Goal: Task Accomplishment & Management: Manage account settings

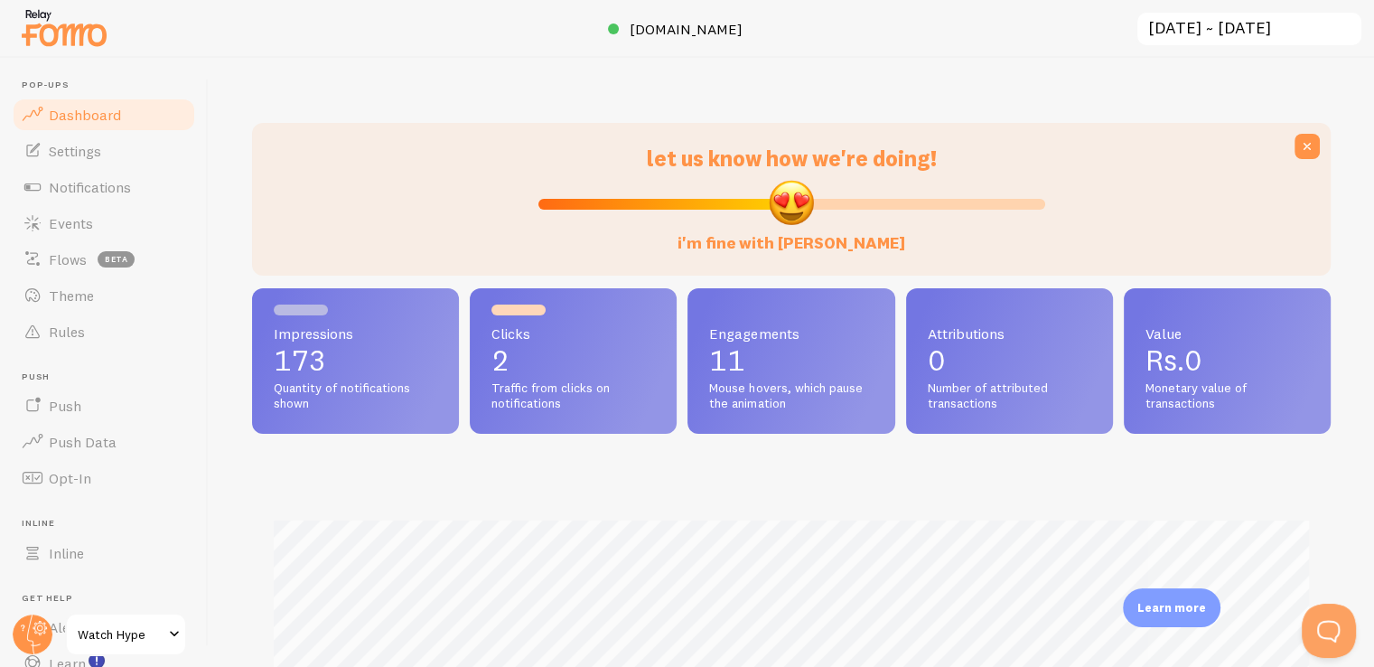
scroll to position [902703, 902112]
drag, startPoint x: 791, startPoint y: 199, endPoint x: 800, endPoint y: 203, distance: 10.1
type input "53"
click at [800, 203] on input "i'm fine with [PERSON_NAME]" at bounding box center [791, 204] width 507 height 22
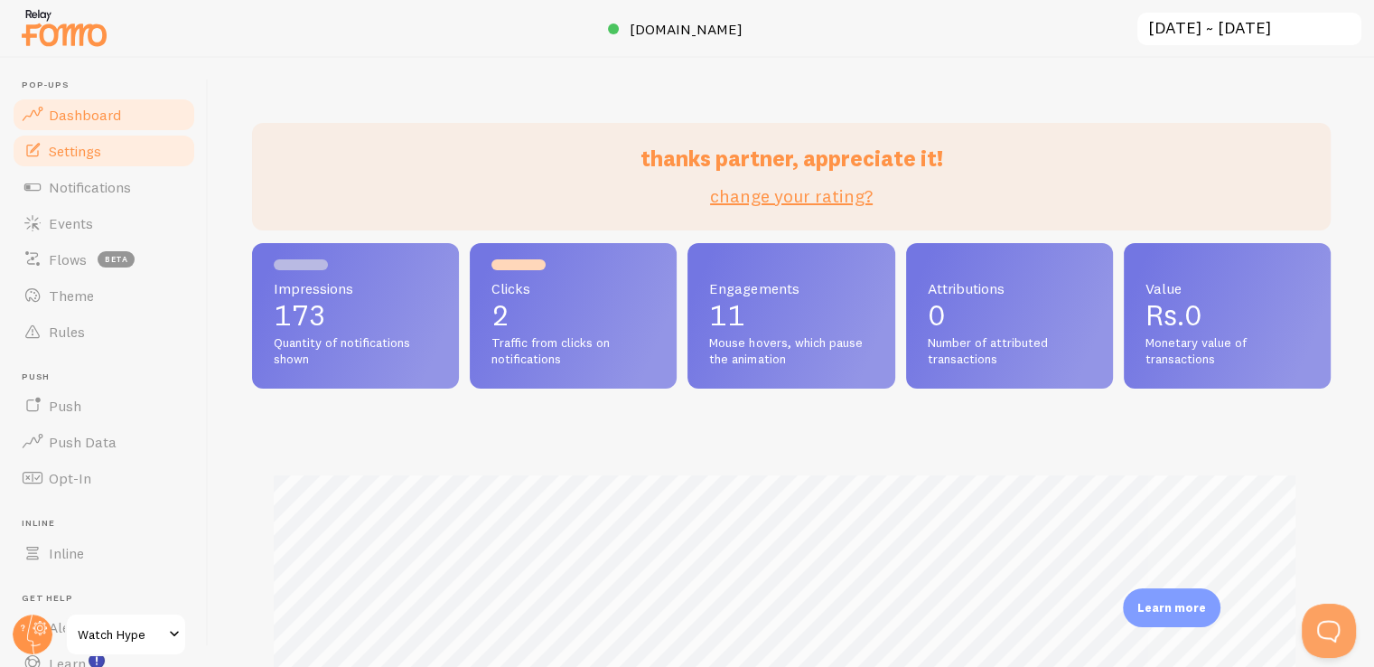
click at [92, 143] on span "Settings" at bounding box center [75, 151] width 52 height 18
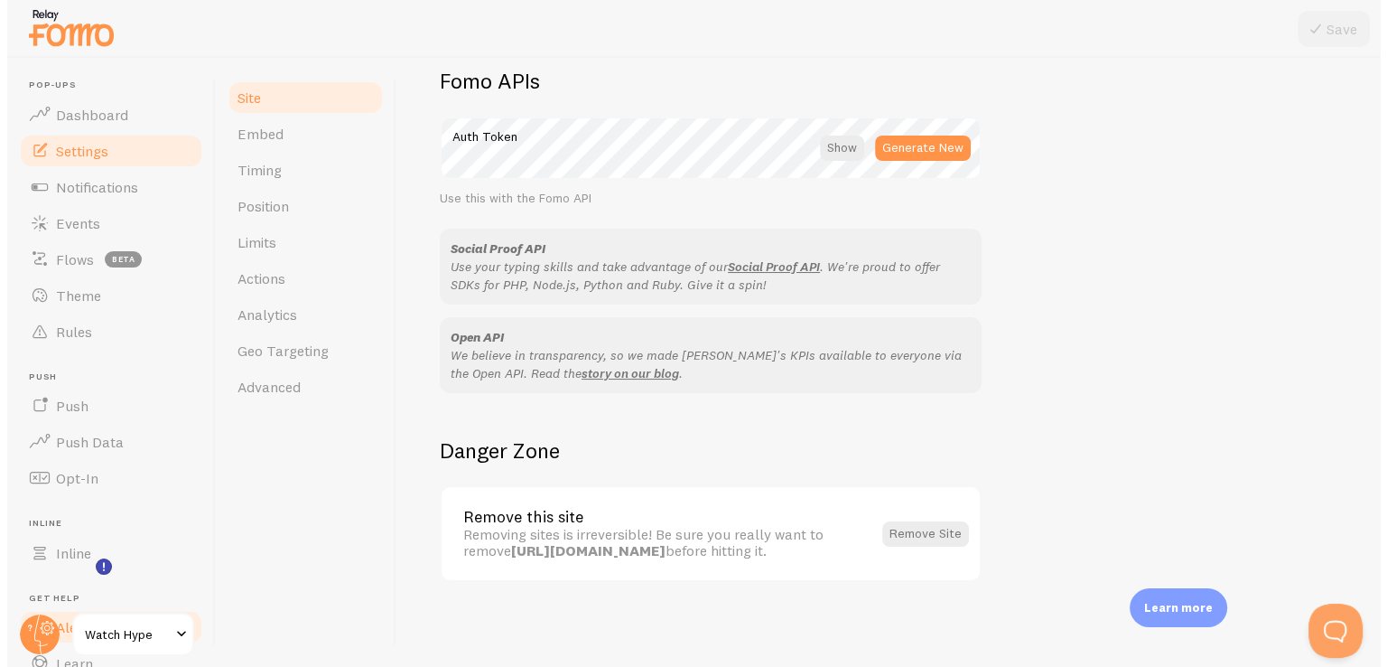
scroll to position [116, 0]
